Goal: Find specific page/section: Find specific page/section

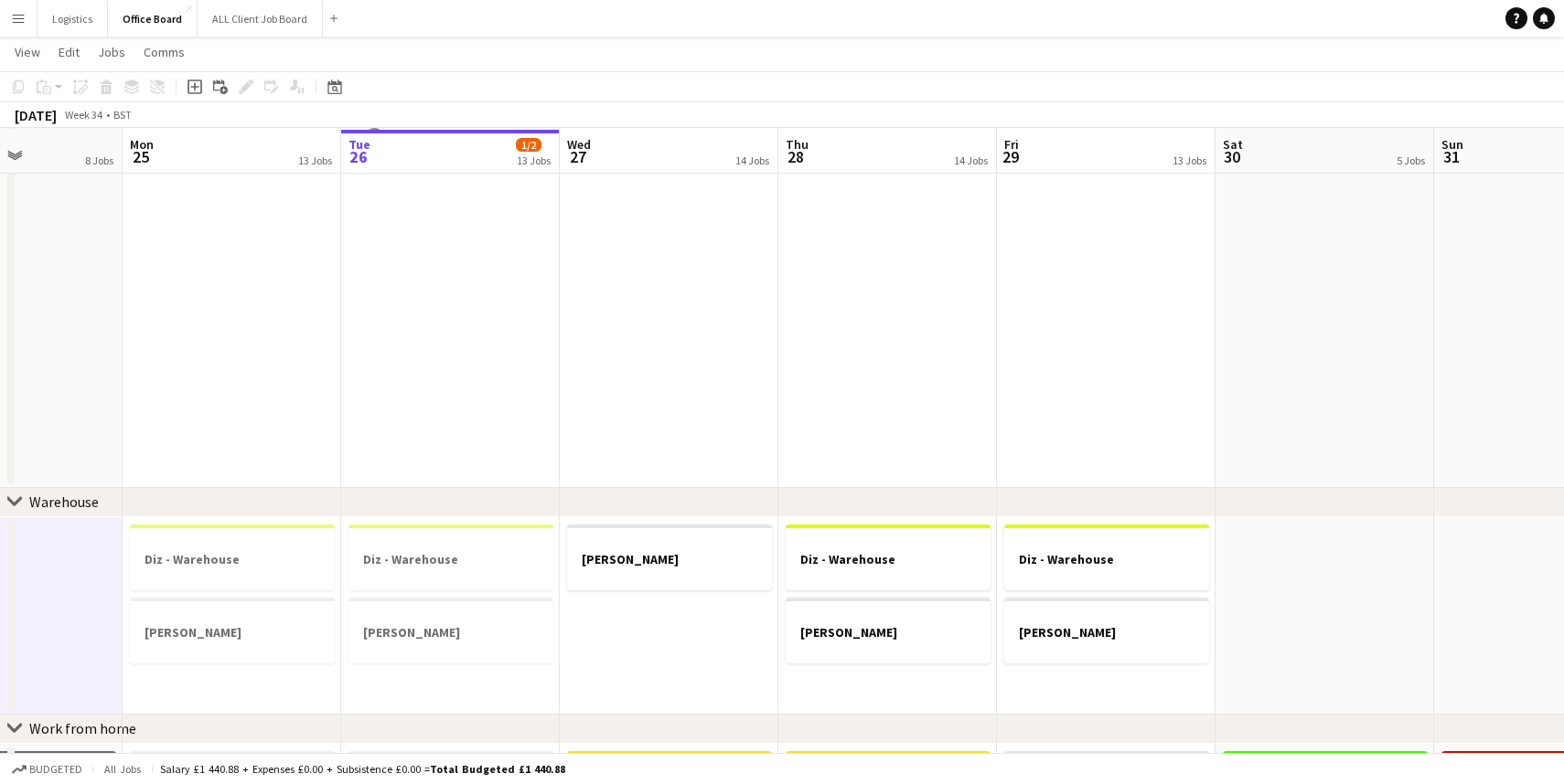
scroll to position [545, 0]
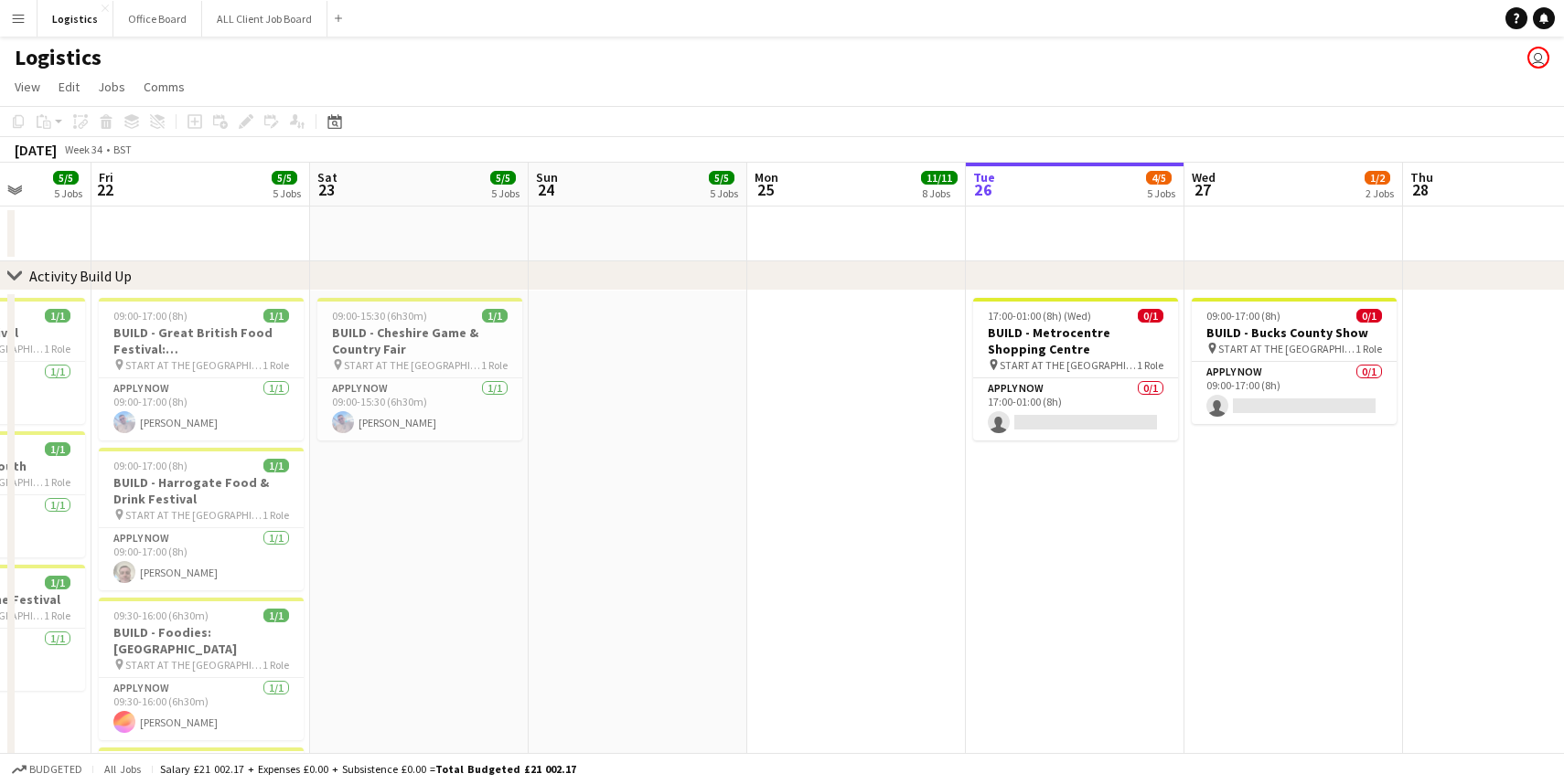
scroll to position [0, 573]
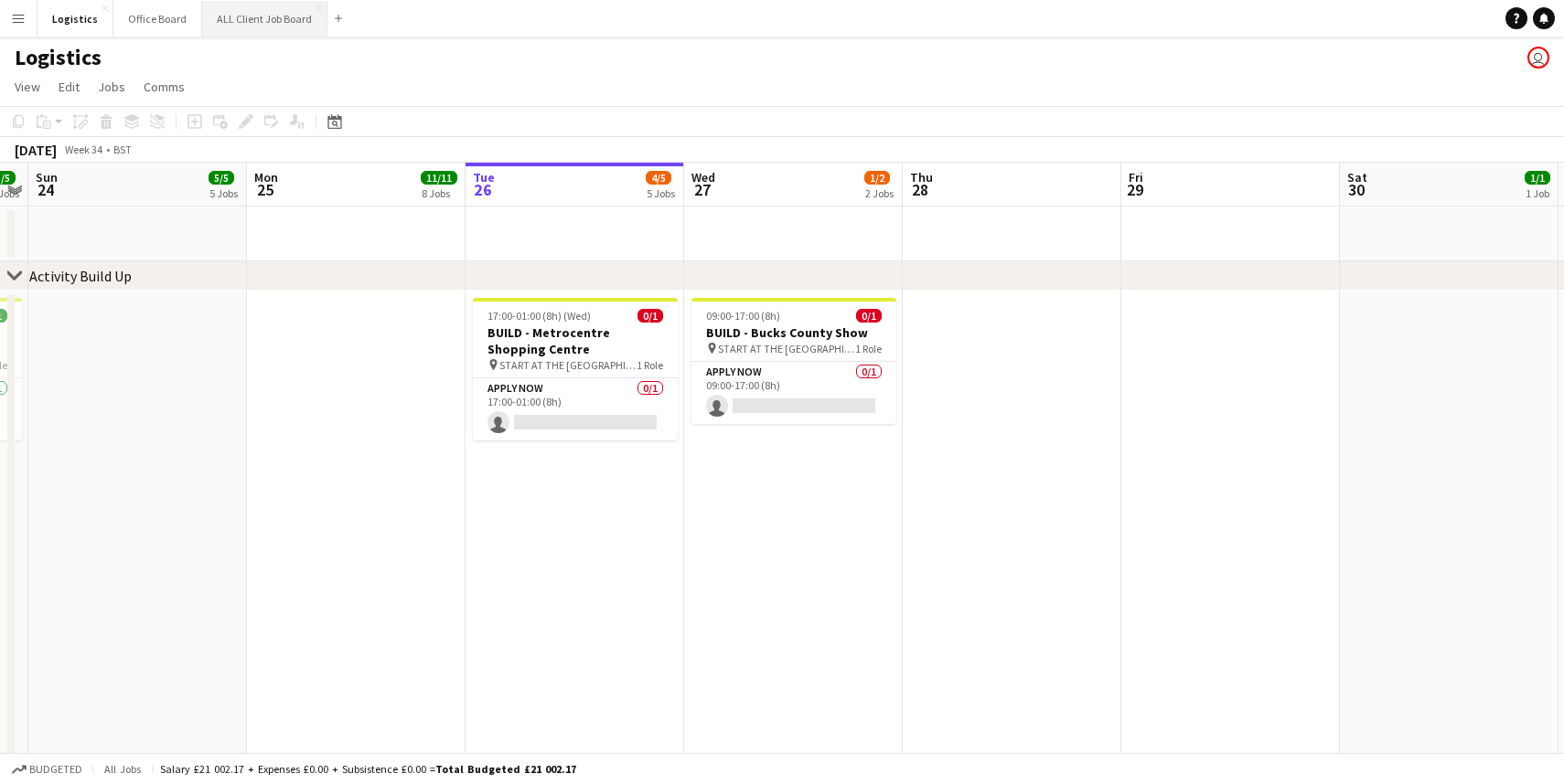
click at [241, 20] on button "ALL Client Job Board Close" at bounding box center [265, 19] width 125 height 36
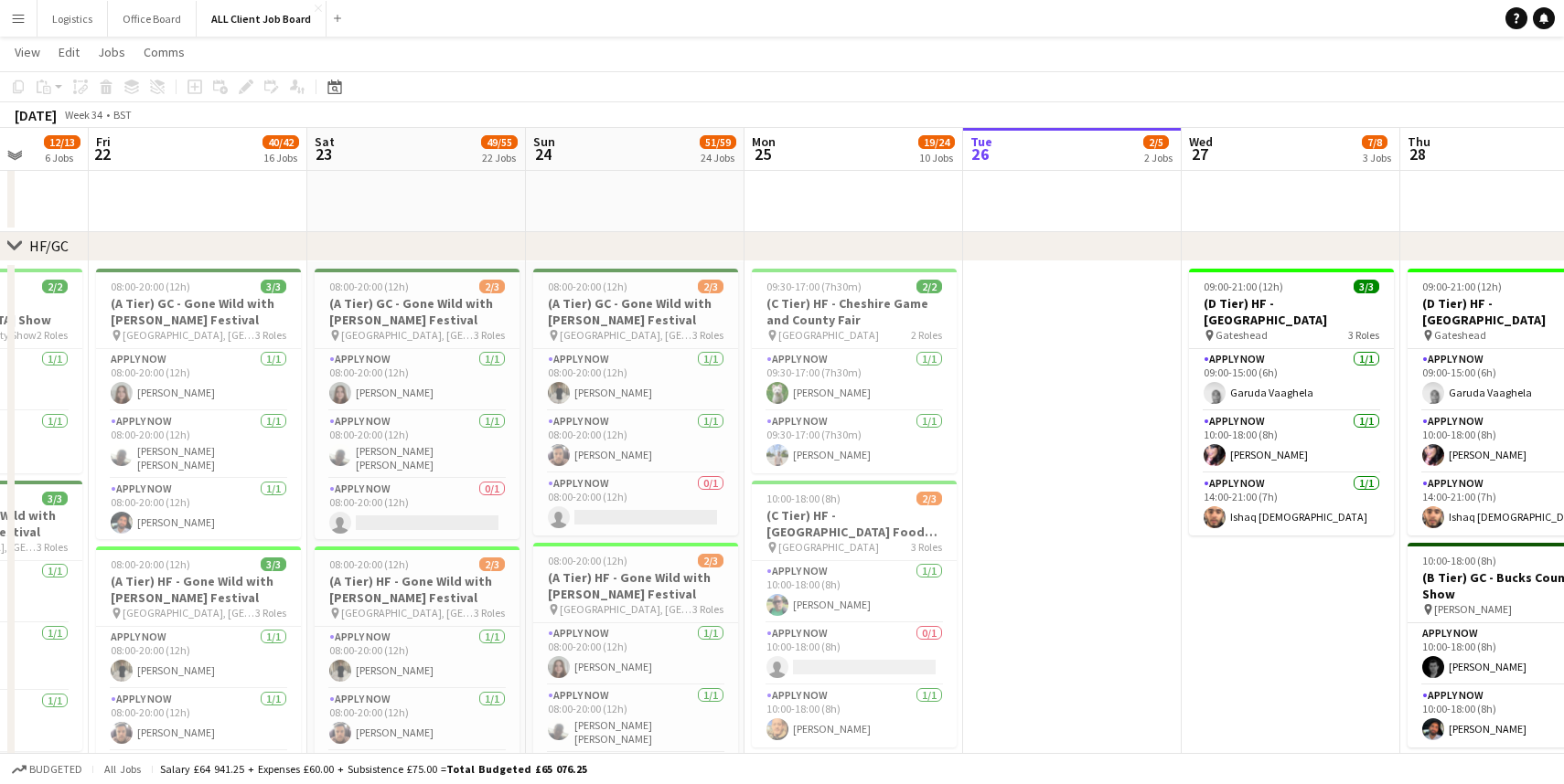
scroll to position [222, 0]
click at [640, 771] on div "Budgeted All jobs Salary £64 941.25 + Expenses £60.00 + Subsistence £75.00 = To…" at bounding box center [782, 768] width 1564 height 31
